Goal: Find contact information: Find contact information

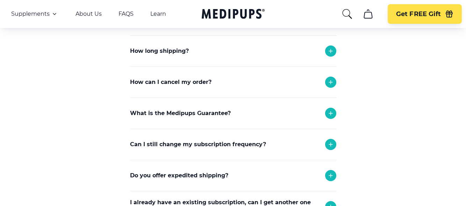
scroll to position [175, 0]
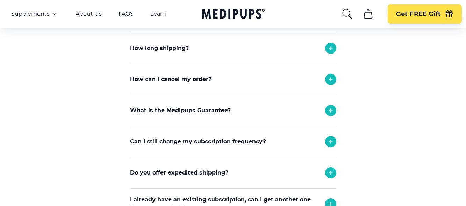
click at [331, 79] on icon at bounding box center [330, 79] width 8 height 8
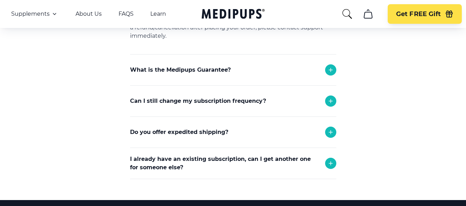
scroll to position [279, 0]
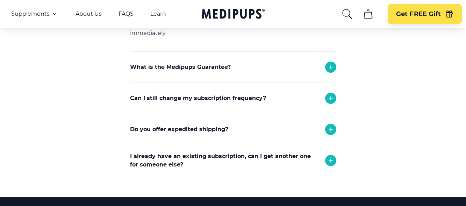
click at [330, 67] on icon at bounding box center [330, 66] width 3 height 3
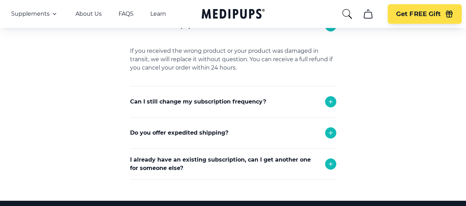
scroll to position [349, 0]
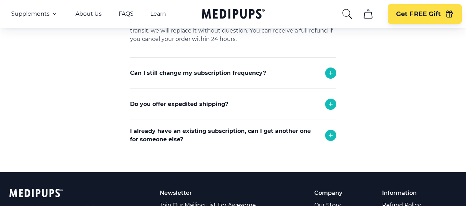
click at [333, 72] on icon at bounding box center [330, 73] width 8 height 8
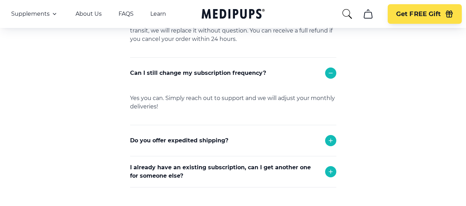
scroll to position [384, 0]
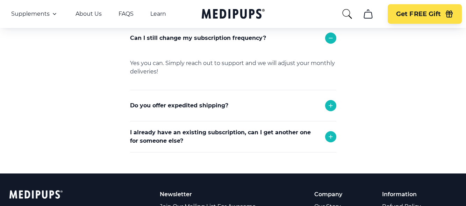
click at [330, 137] on icon at bounding box center [330, 136] width 3 height 3
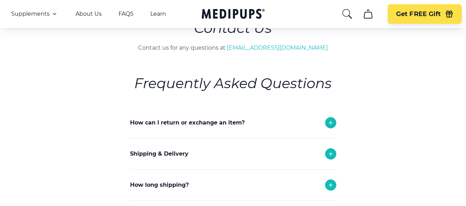
scroll to position [35, 0]
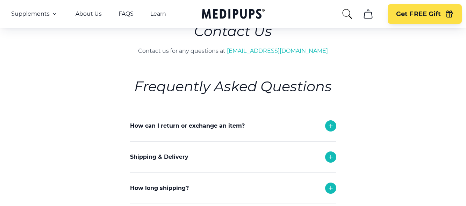
click at [328, 125] on icon at bounding box center [330, 126] width 8 height 8
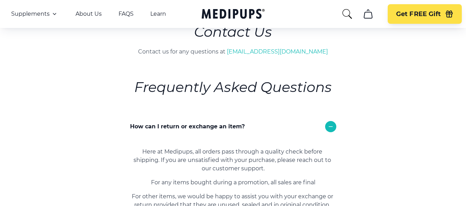
scroll to position [0, 0]
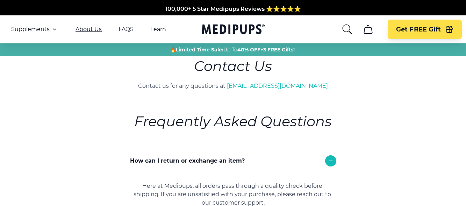
click at [91, 29] on link "About Us" at bounding box center [88, 29] width 26 height 7
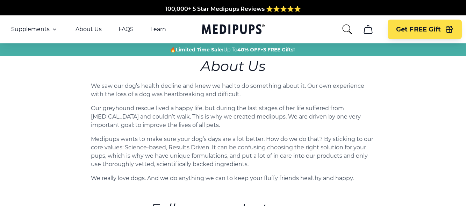
click at [367, 30] on icon "cart" at bounding box center [367, 29] width 11 height 11
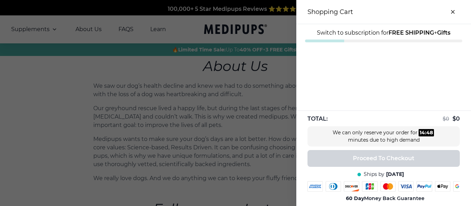
click at [451, 13] on icon "close-cart" at bounding box center [452, 11] width 3 height 3
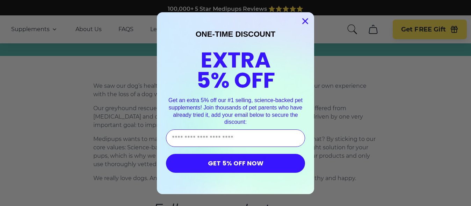
click at [302, 20] on circle "Close dialog" at bounding box center [305, 21] width 12 height 12
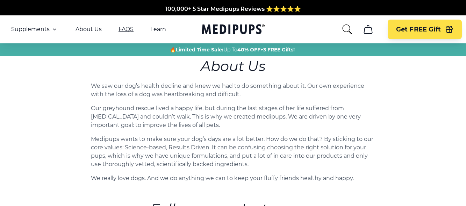
click at [120, 28] on link "FAQS" at bounding box center [125, 29] width 15 height 7
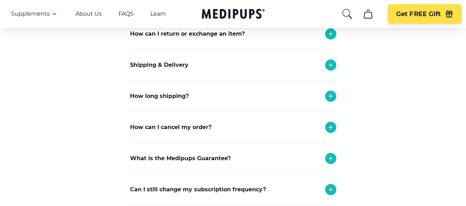
scroll to position [105, 0]
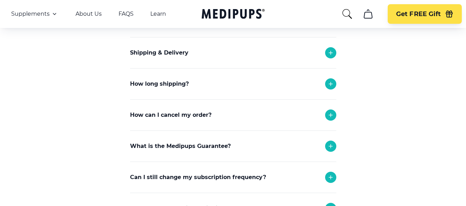
click at [329, 115] on icon at bounding box center [330, 114] width 3 height 3
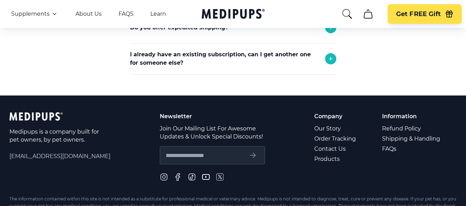
scroll to position [349, 0]
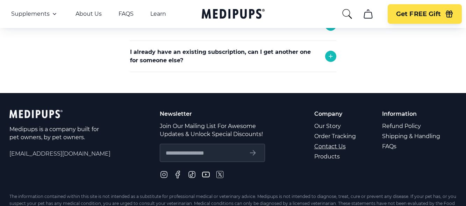
click at [327, 147] on link "Contact Us" at bounding box center [335, 146] width 43 height 10
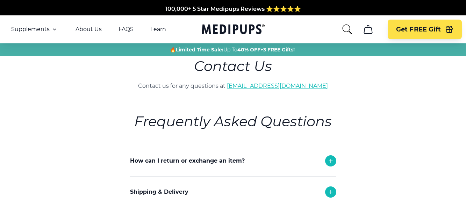
click at [273, 85] on link "[EMAIL_ADDRESS][DOMAIN_NAME]" at bounding box center [277, 85] width 101 height 7
click at [262, 86] on link "[EMAIL_ADDRESS][DOMAIN_NAME]" at bounding box center [277, 85] width 101 height 7
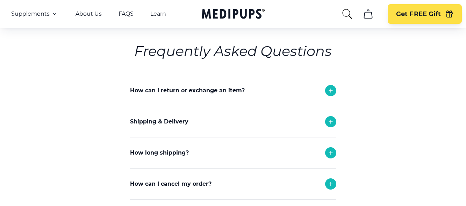
scroll to position [70, 0]
